Goal: Task Accomplishment & Management: Manage account settings

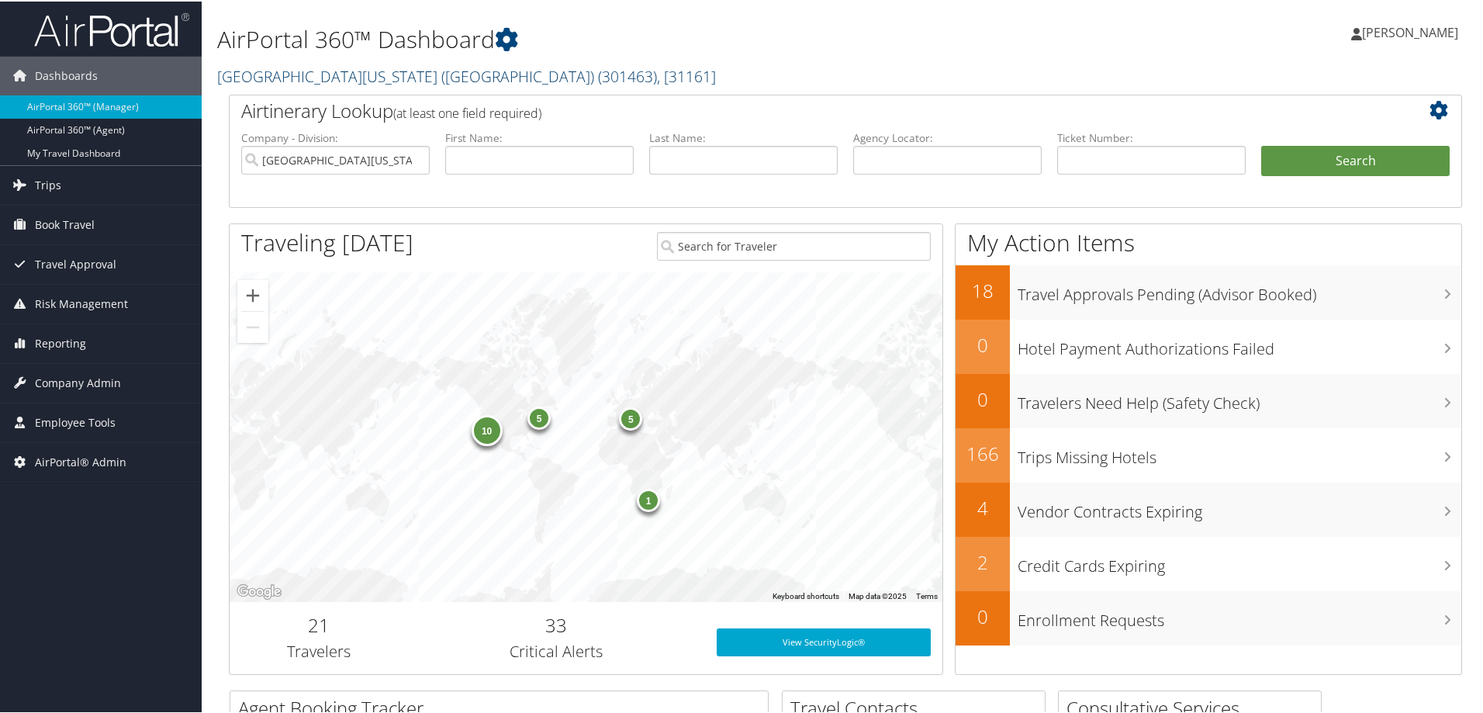
click at [301, 71] on link "University of Southern California (USC) ( 301463 ) , [ 31161 ]" at bounding box center [466, 74] width 499 height 21
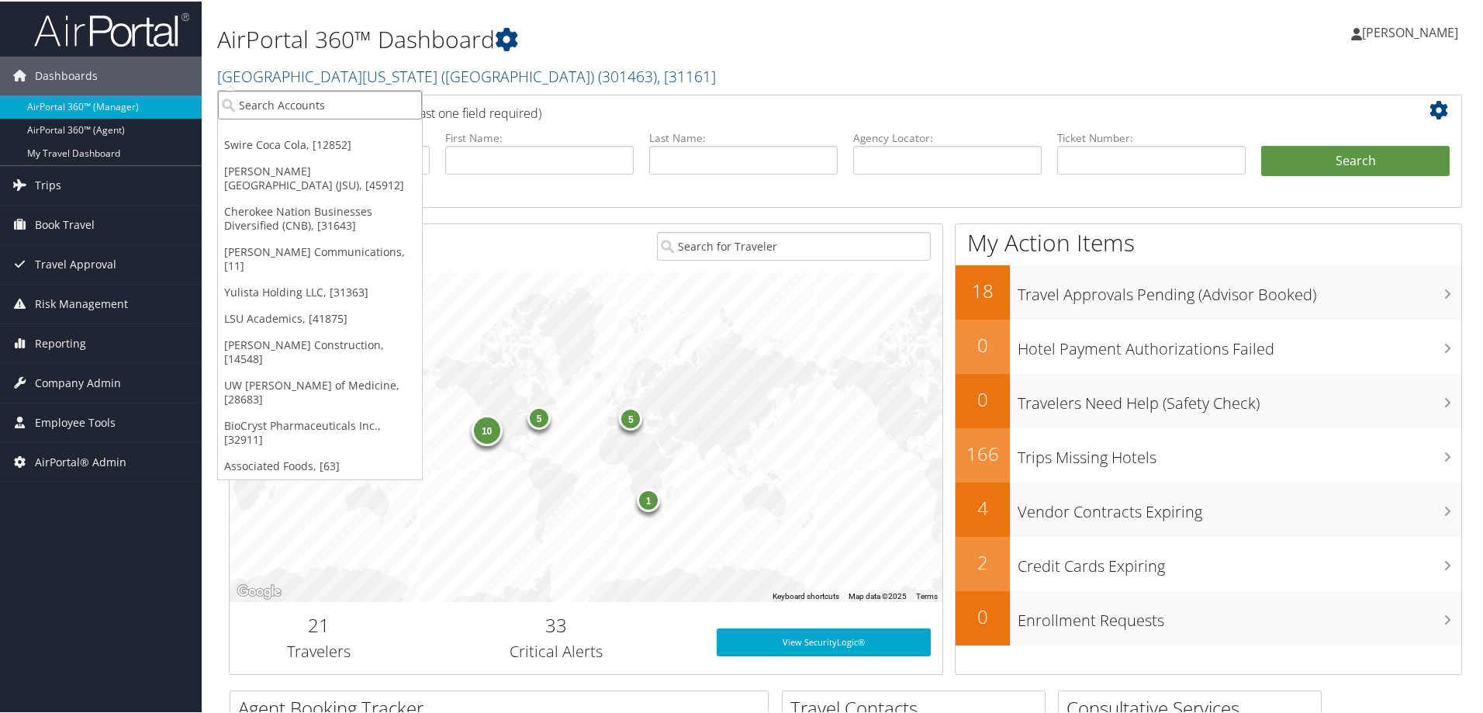
click at [294, 110] on input "search" at bounding box center [320, 103] width 204 height 29
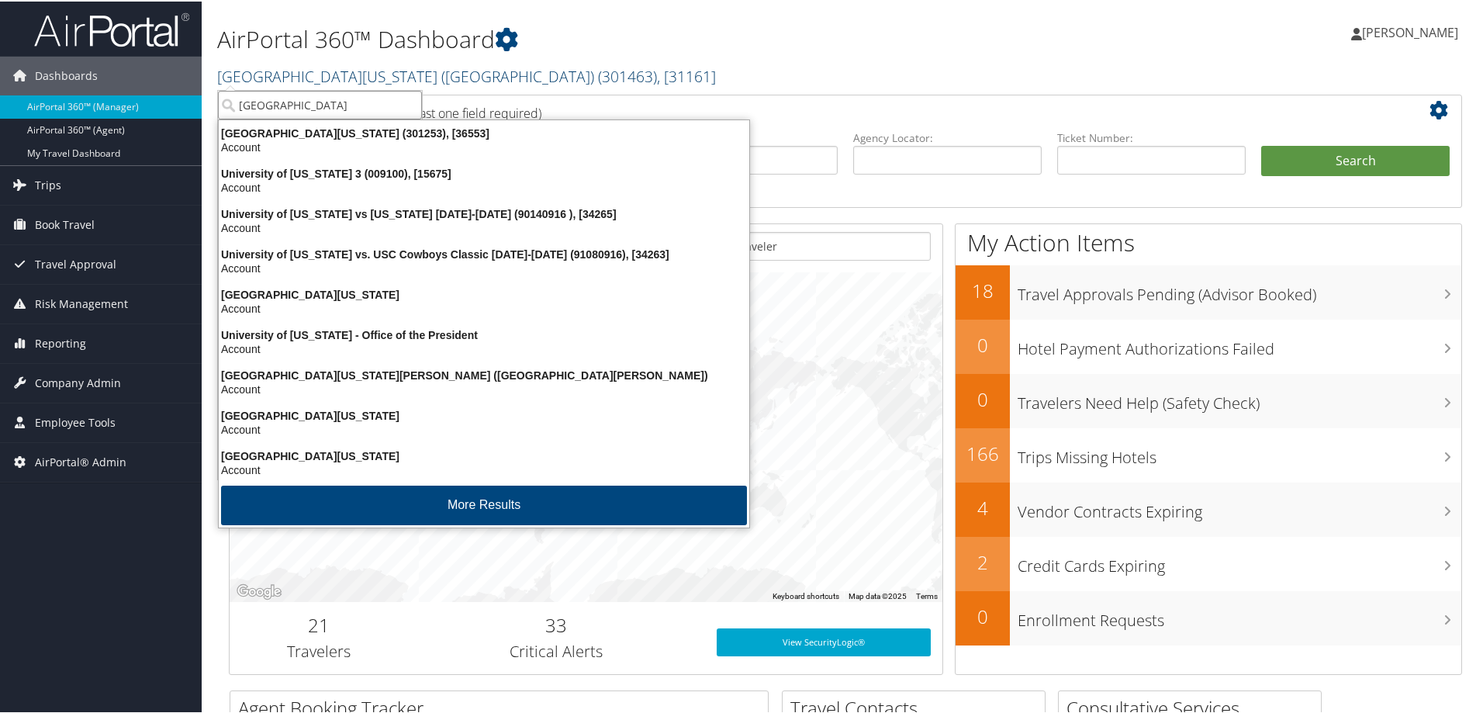
type input "university of denver"
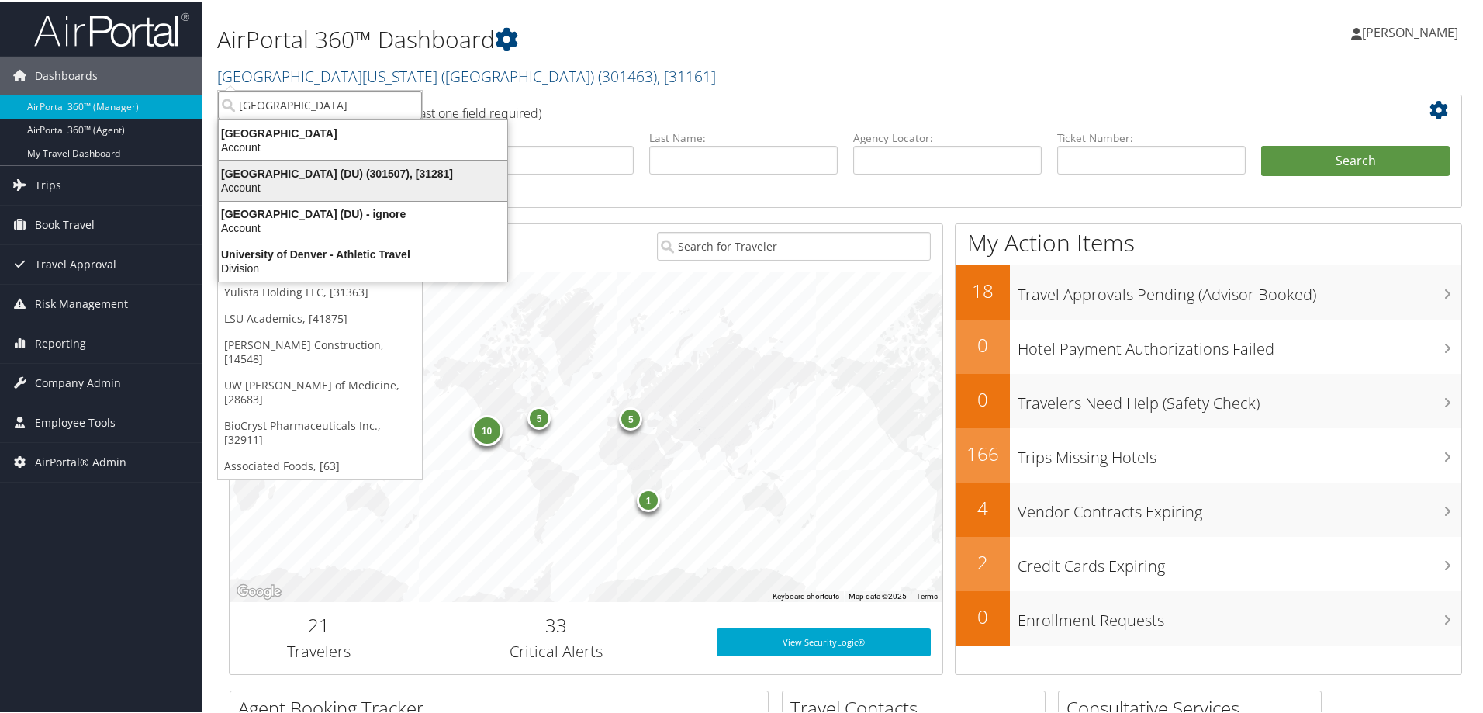
click at [302, 175] on div "University of Denver (DU) (301507), [31281]" at bounding box center [362, 172] width 307 height 14
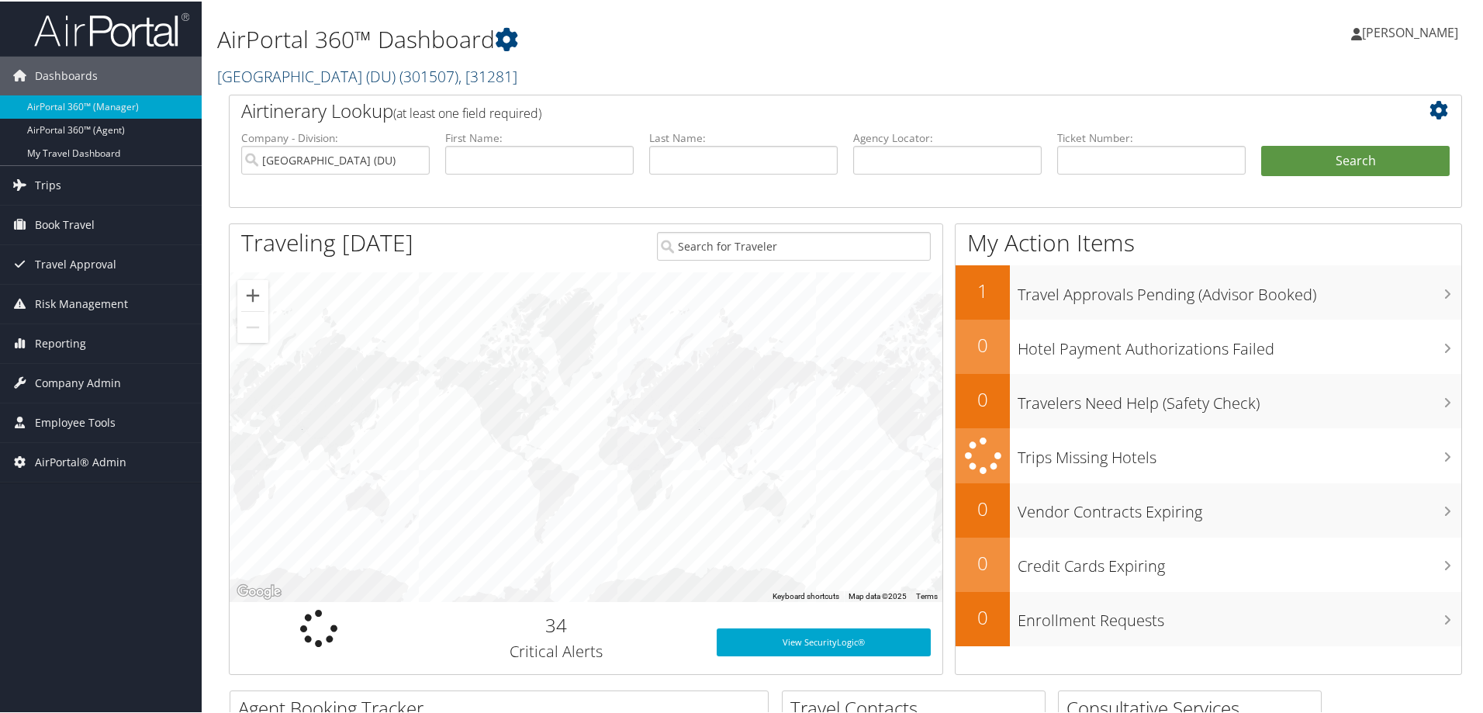
click at [354, 70] on link "University of Denver (DU) ( 301507 ) , [ 31281 ]" at bounding box center [367, 74] width 300 height 21
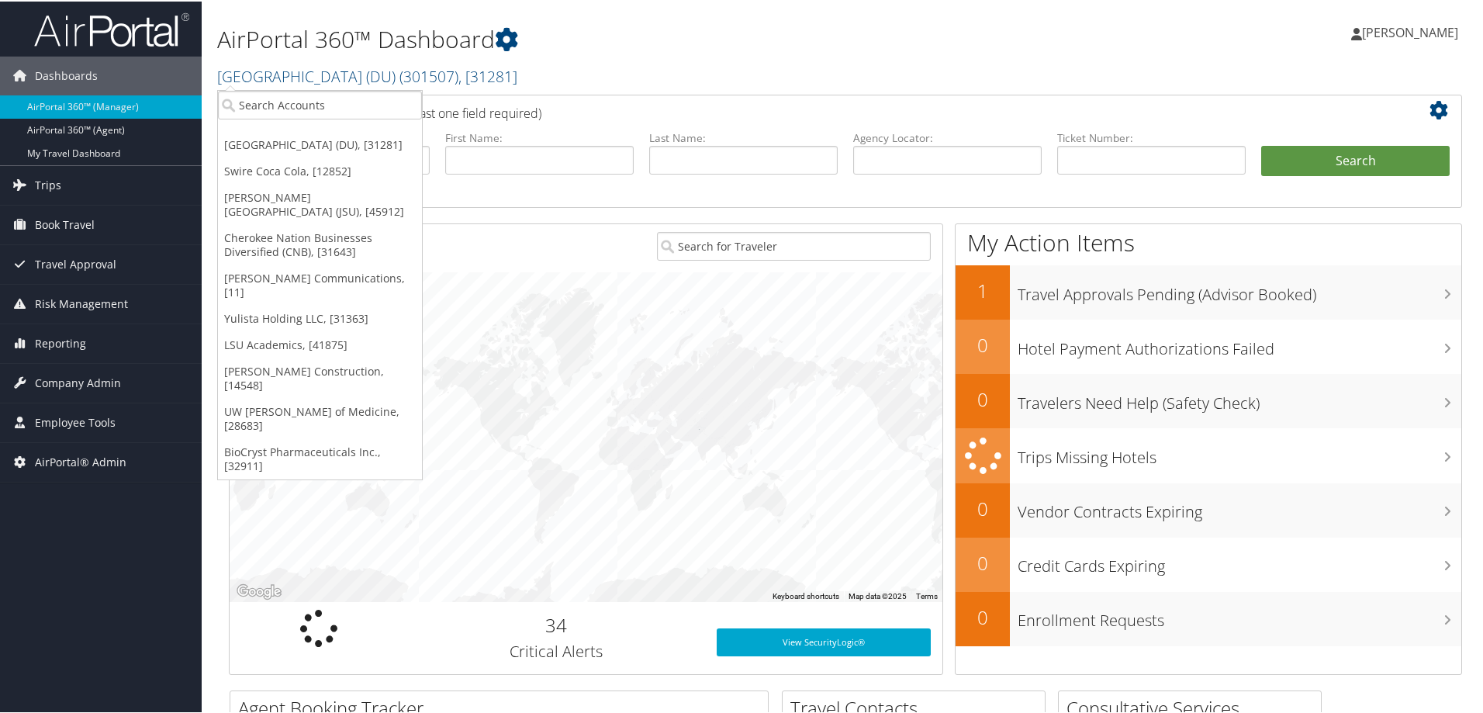
click at [534, 432] on div at bounding box center [586, 436] width 713 height 330
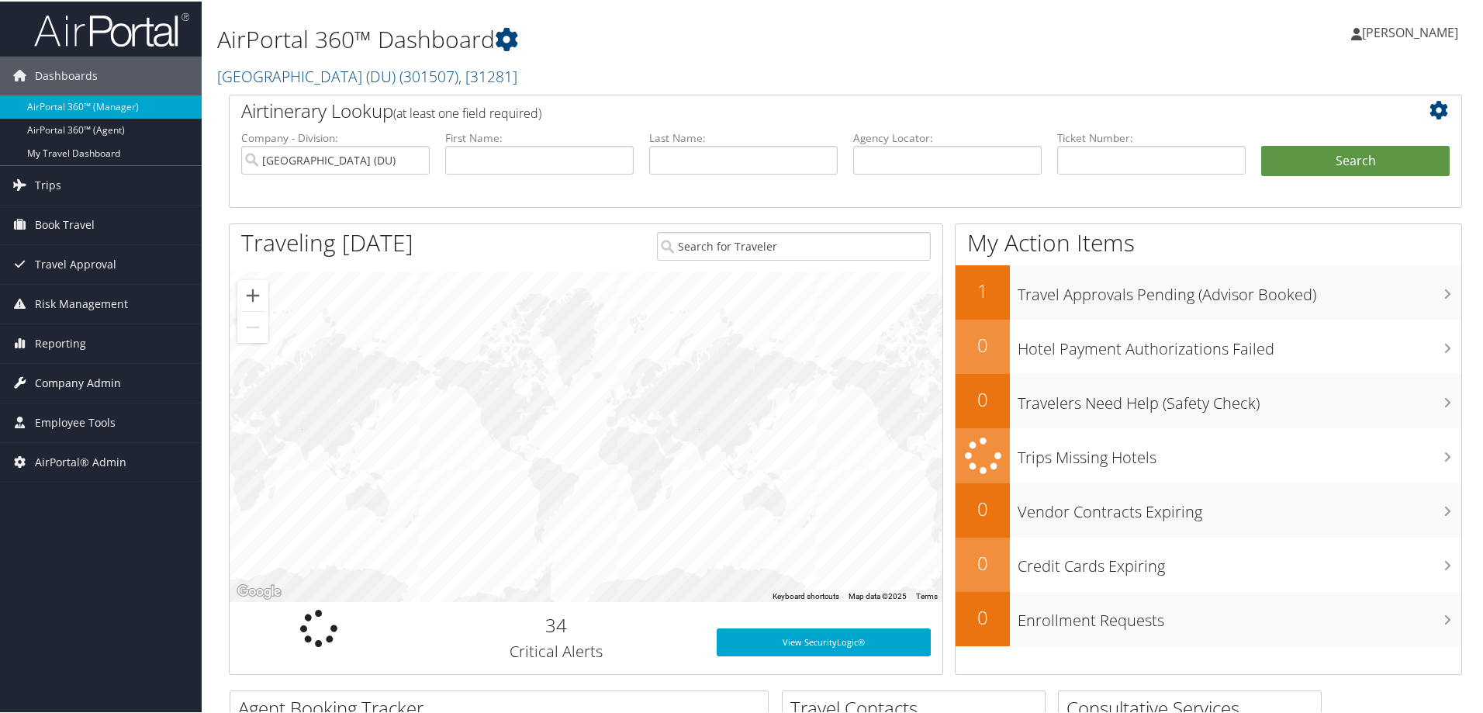
click at [81, 375] on span "Company Admin" at bounding box center [78, 381] width 86 height 39
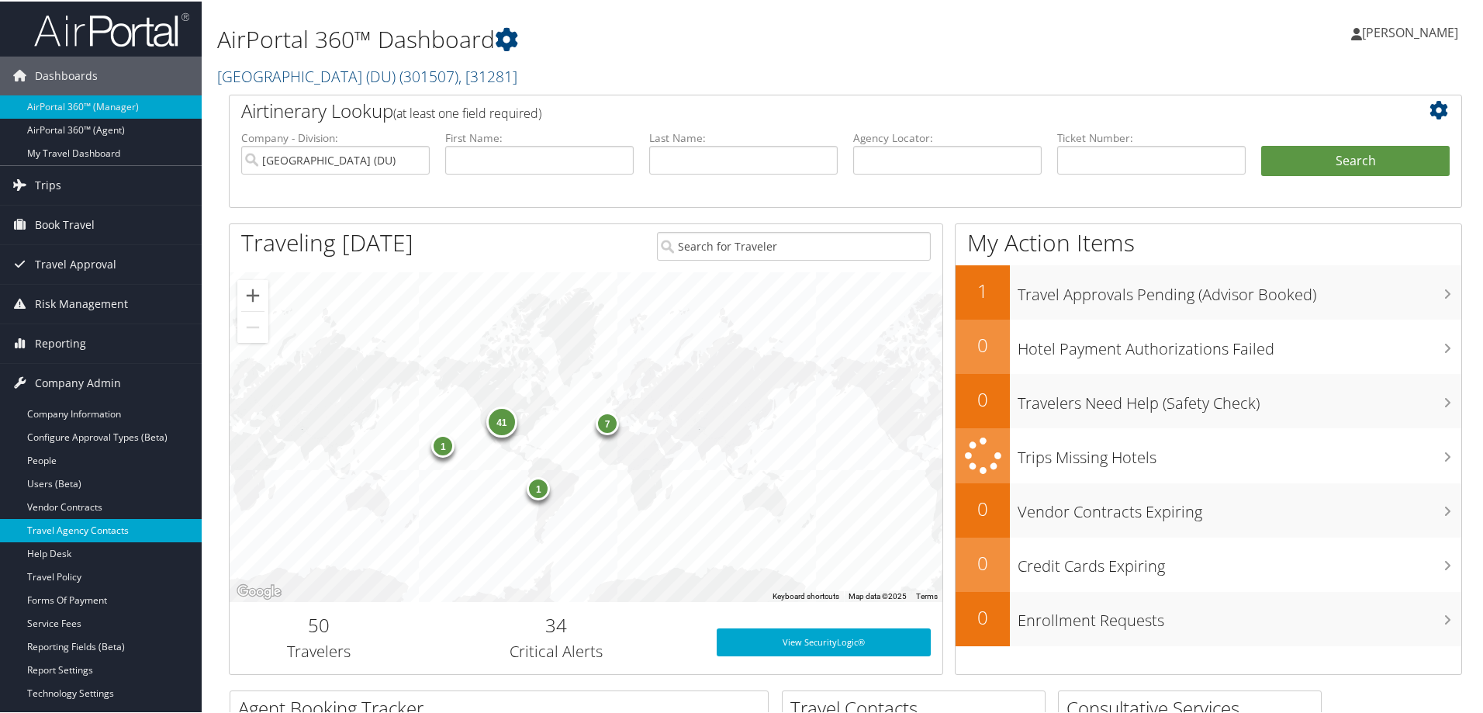
click at [114, 535] on link "Travel Agency Contacts" at bounding box center [101, 528] width 202 height 23
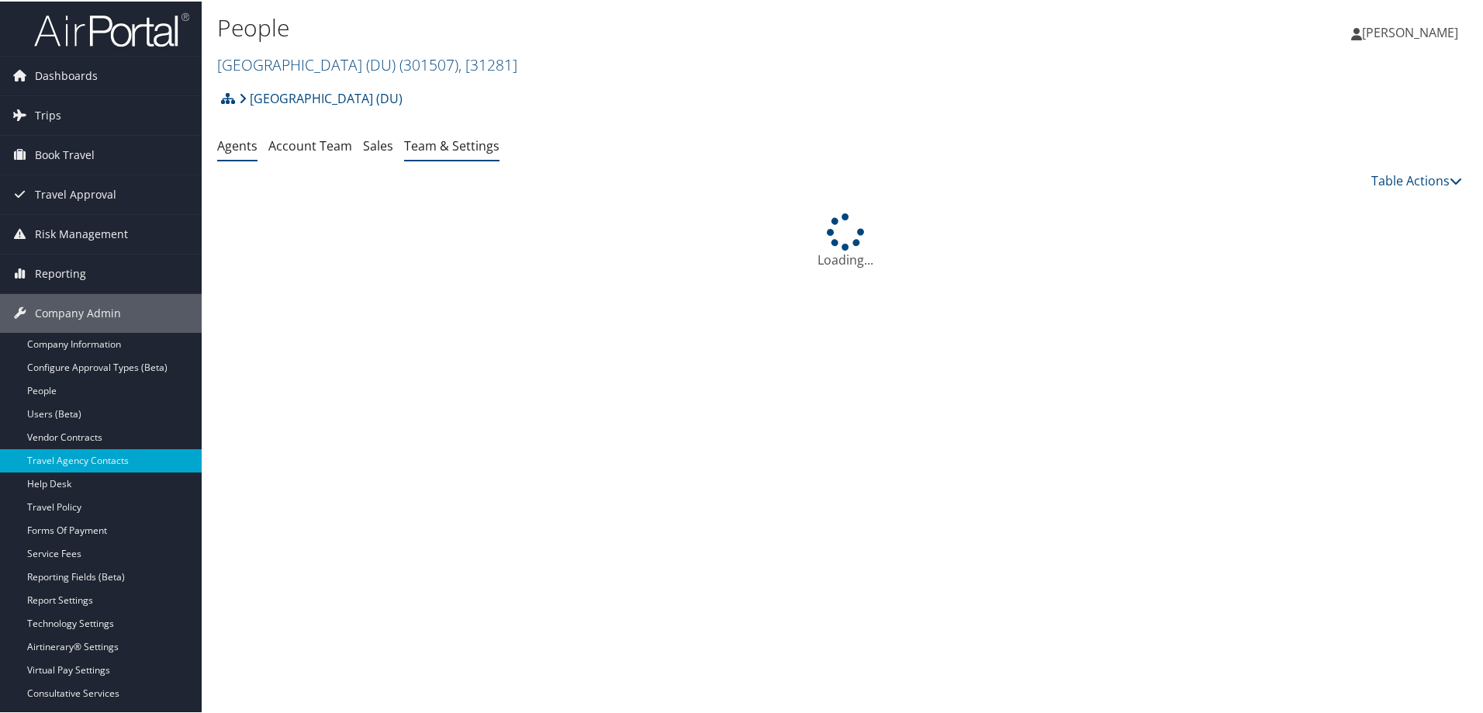
click at [429, 140] on link "Team & Settings" at bounding box center [451, 144] width 95 height 17
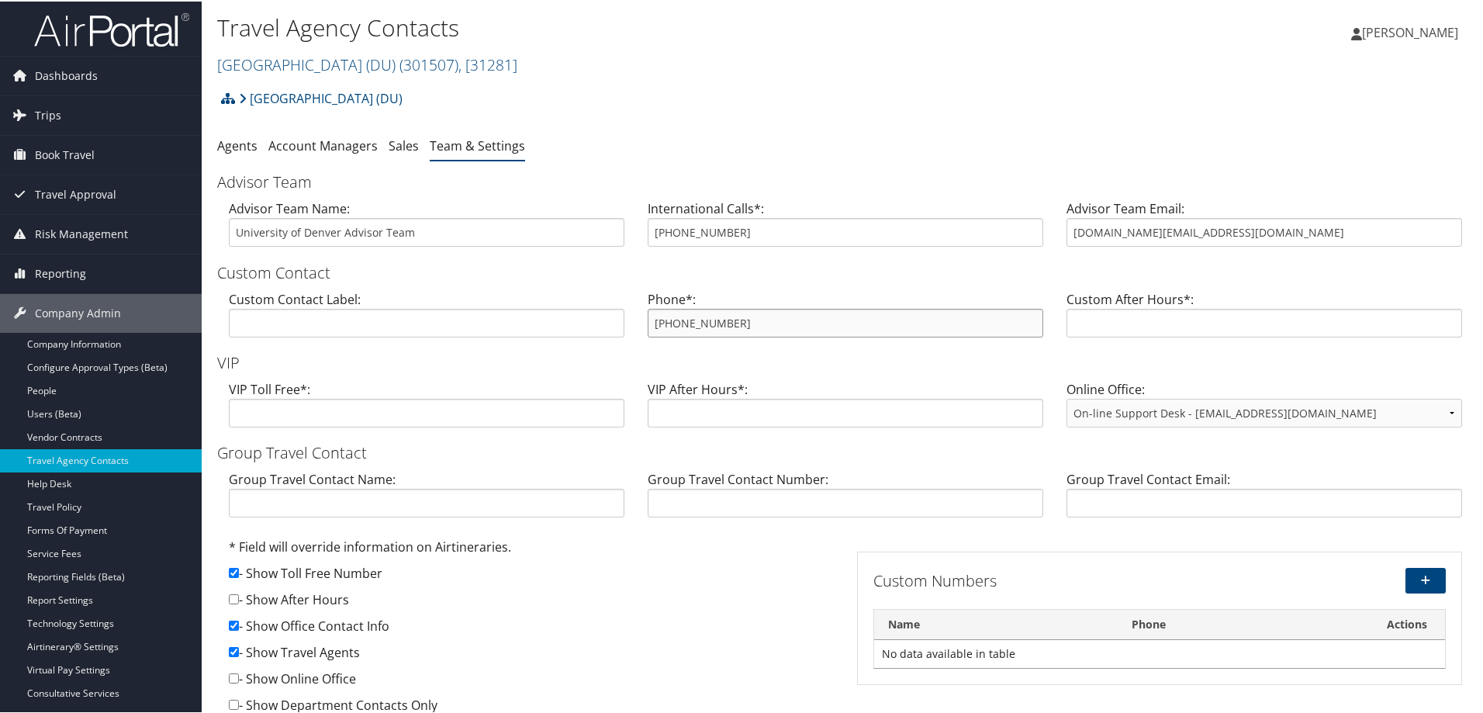
drag, startPoint x: 809, startPoint y: 334, endPoint x: 622, endPoint y: 320, distance: 187.4
click at [622, 320] on div "Custom Contact Label: Phone*: [PHONE_NUMBER] Custom After Hours*:" at bounding box center [845, 318] width 1256 height 60
drag, startPoint x: 1235, startPoint y: 237, endPoint x: 1054, endPoint y: 234, distance: 181.5
click at [1055, 234] on div "Advisor Team Email: university.travel@cbtravel.com" at bounding box center [1264, 228] width 419 height 60
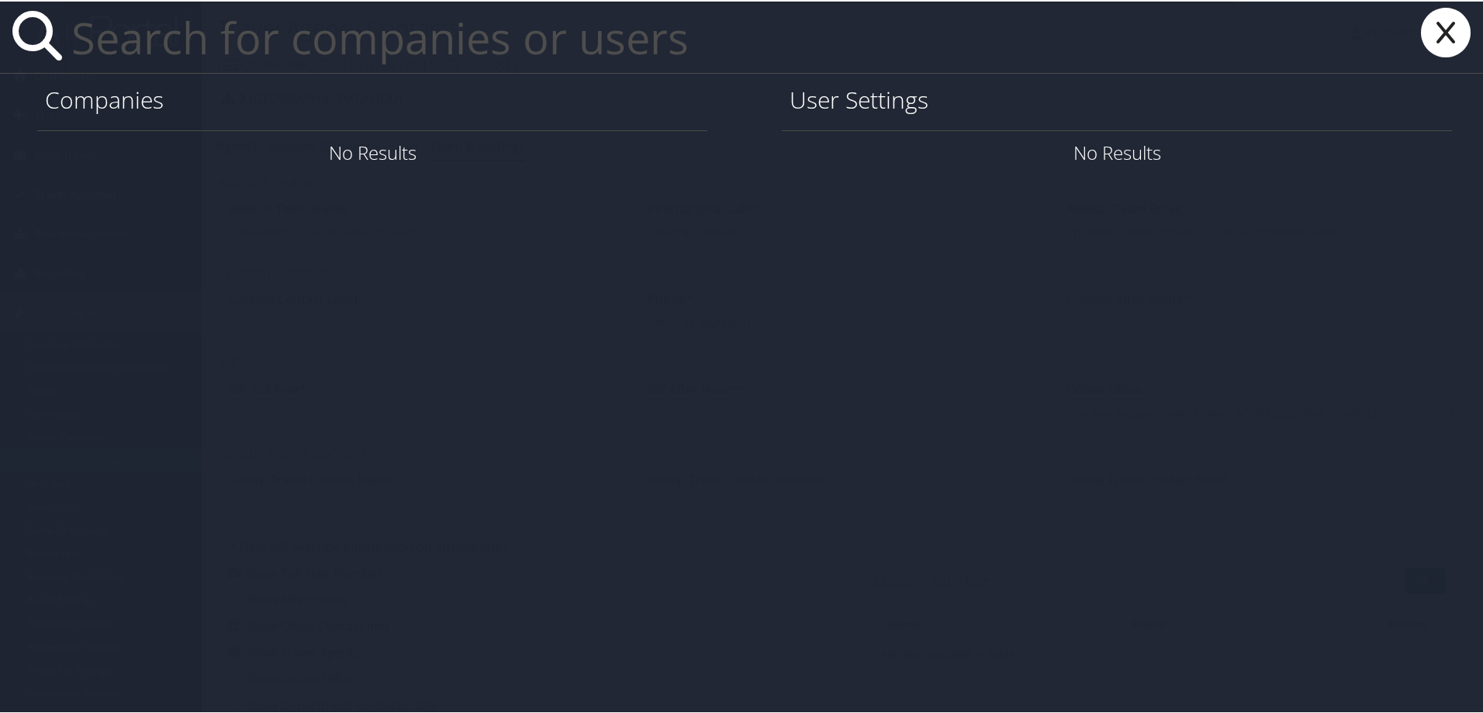
paste input "djpeoples@troy.edu"
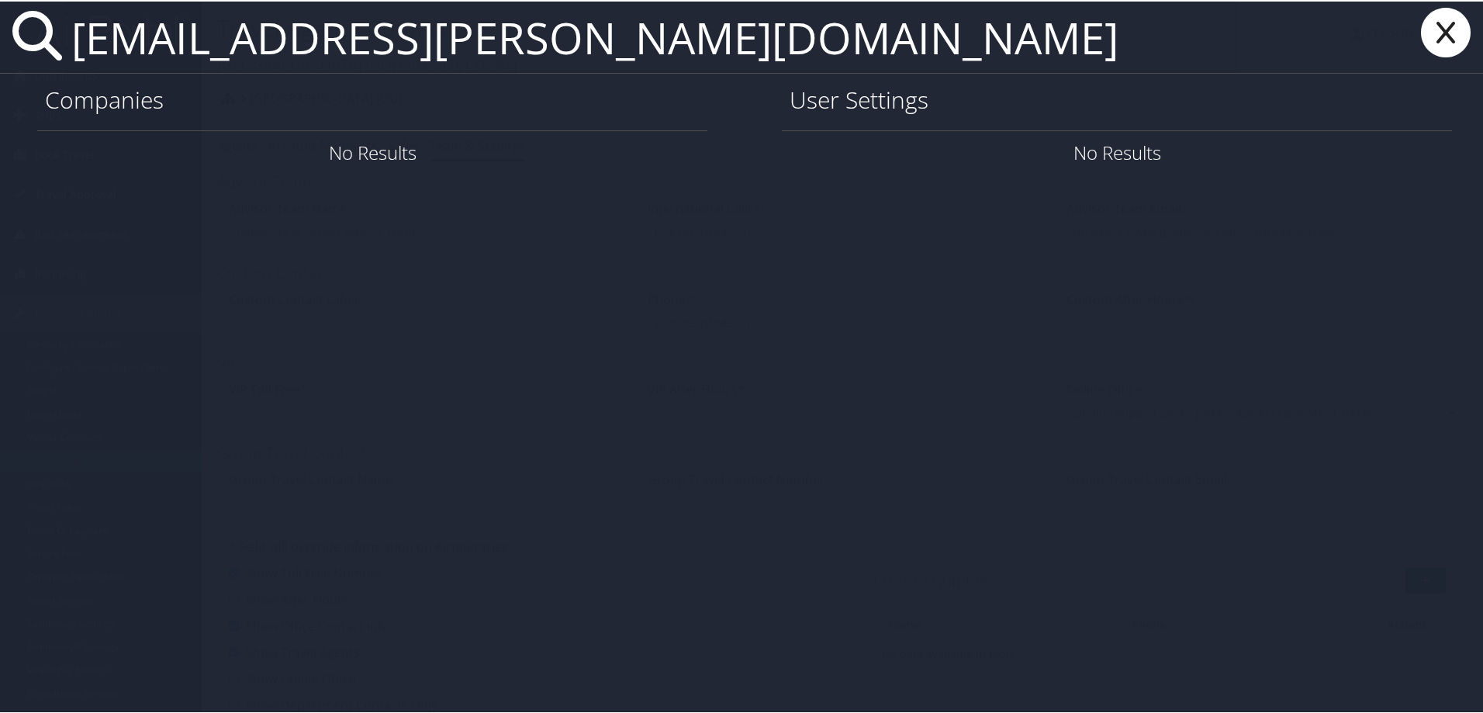
type input "djpeoples@troy.edu"
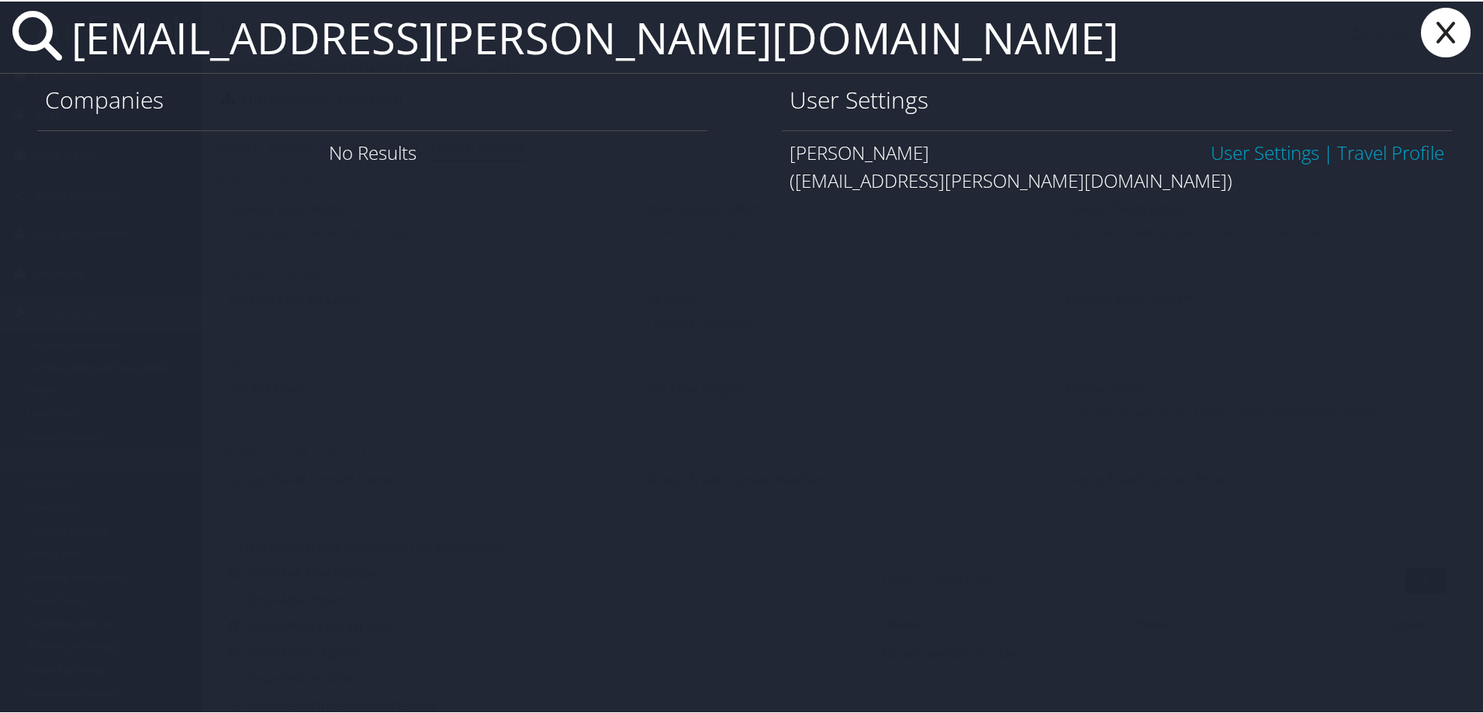
click at [1215, 143] on link "User Settings" at bounding box center [1265, 151] width 109 height 26
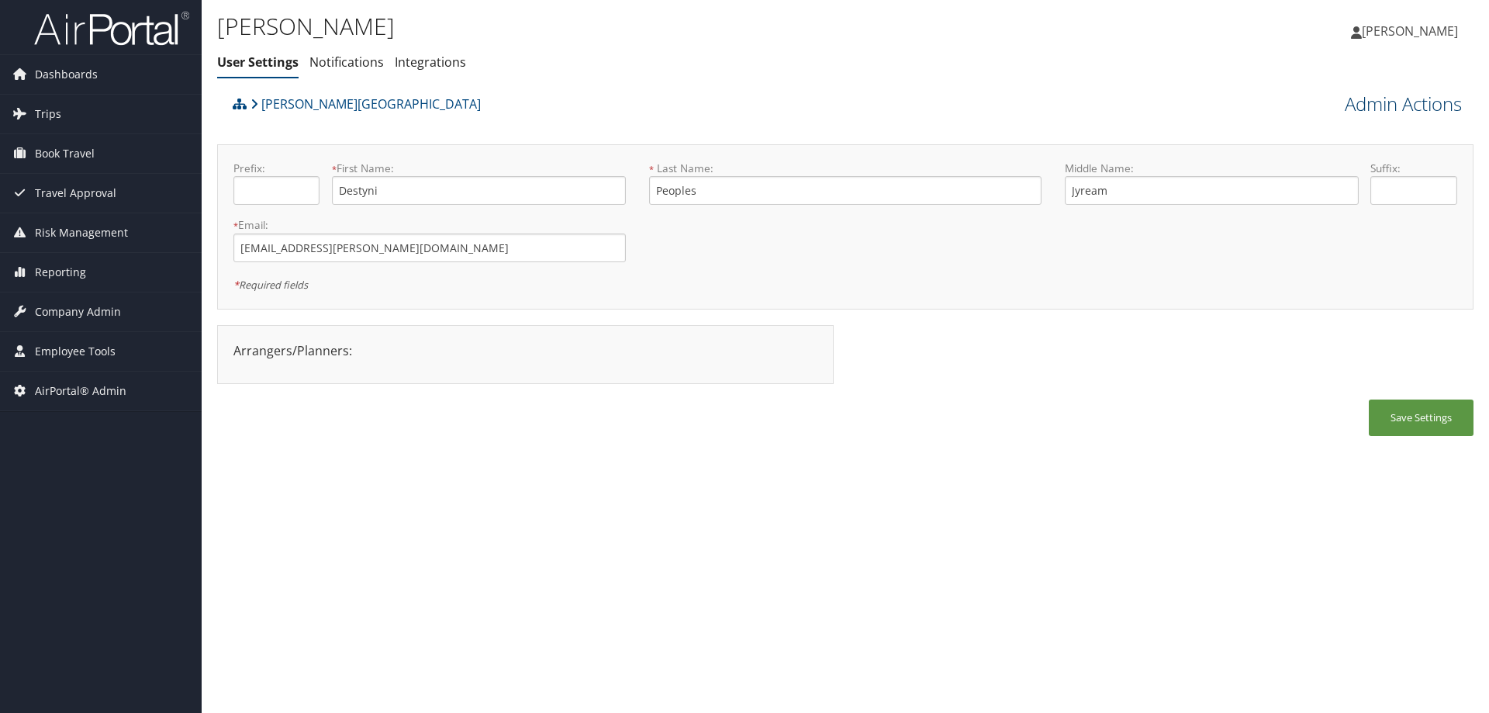
click at [1370, 93] on link "Admin Actions" at bounding box center [1403, 104] width 117 height 26
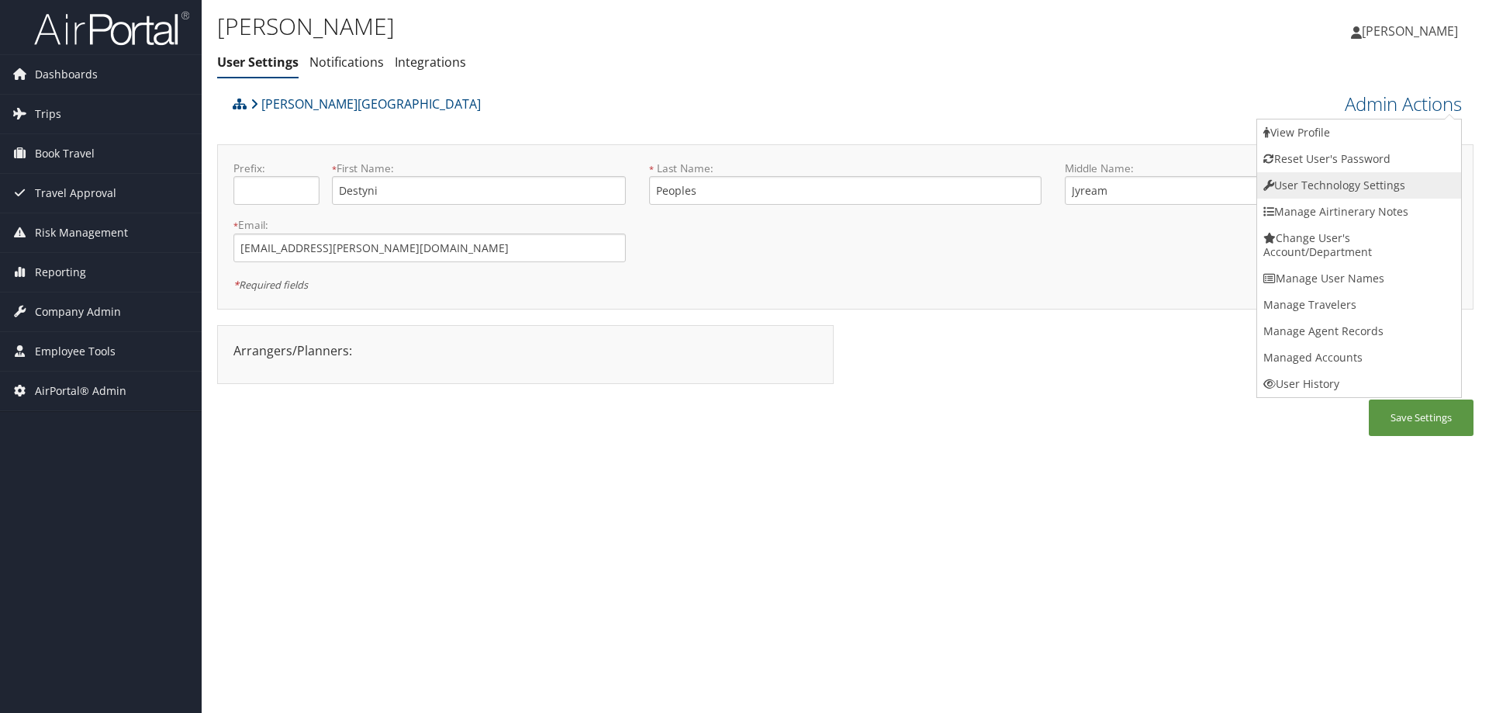
click at [1304, 180] on link "User Technology Settings" at bounding box center [1359, 185] width 204 height 26
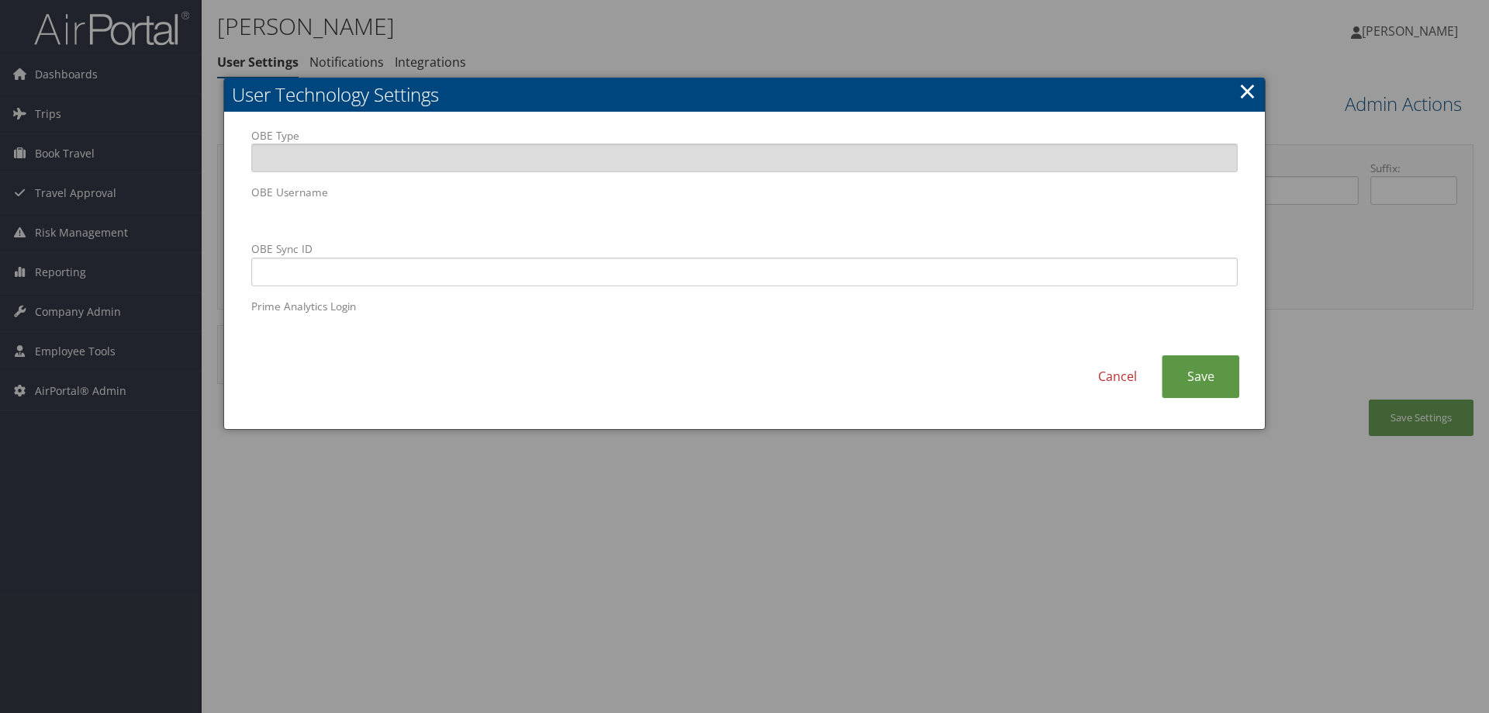
click at [156, 207] on body "Menu Dashboards ► AirPortal 360™ (Manager) AirPortal 360™ (Agent) My Travel Das…" at bounding box center [744, 356] width 1489 height 713
click at [595, 261] on input "OBE Sync ID" at bounding box center [744, 271] width 986 height 29
drag, startPoint x: 288, startPoint y: 275, endPoint x: 272, endPoint y: 272, distance: 15.7
paste input "[EMAIL_ADDRESS][PERSON_NAME][DOMAIN_NAME]"
type input "[EMAIL_ADDRESS][PERSON_NAME][DOMAIN_NAME]"
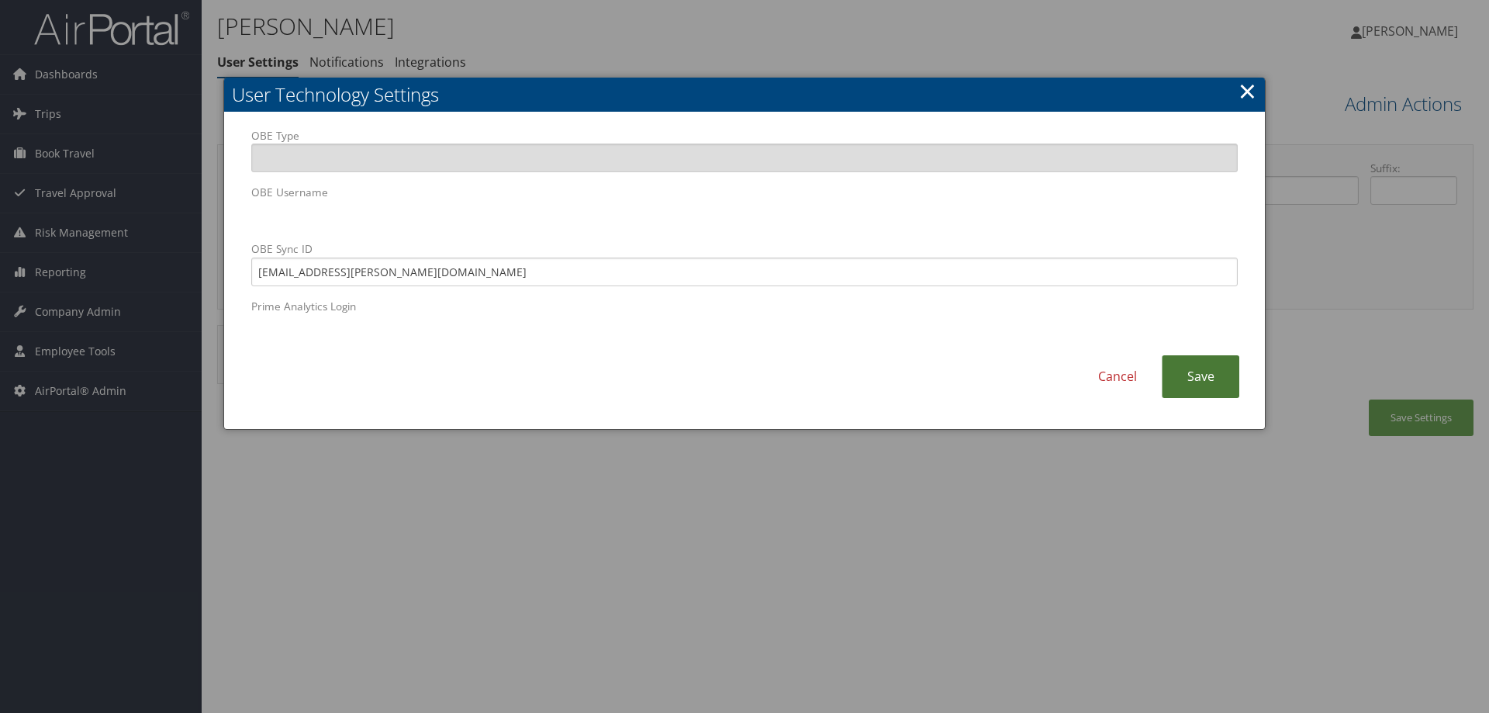
click at [1219, 380] on link "Save" at bounding box center [1201, 376] width 78 height 43
